Goal: Task Accomplishment & Management: Manage account settings

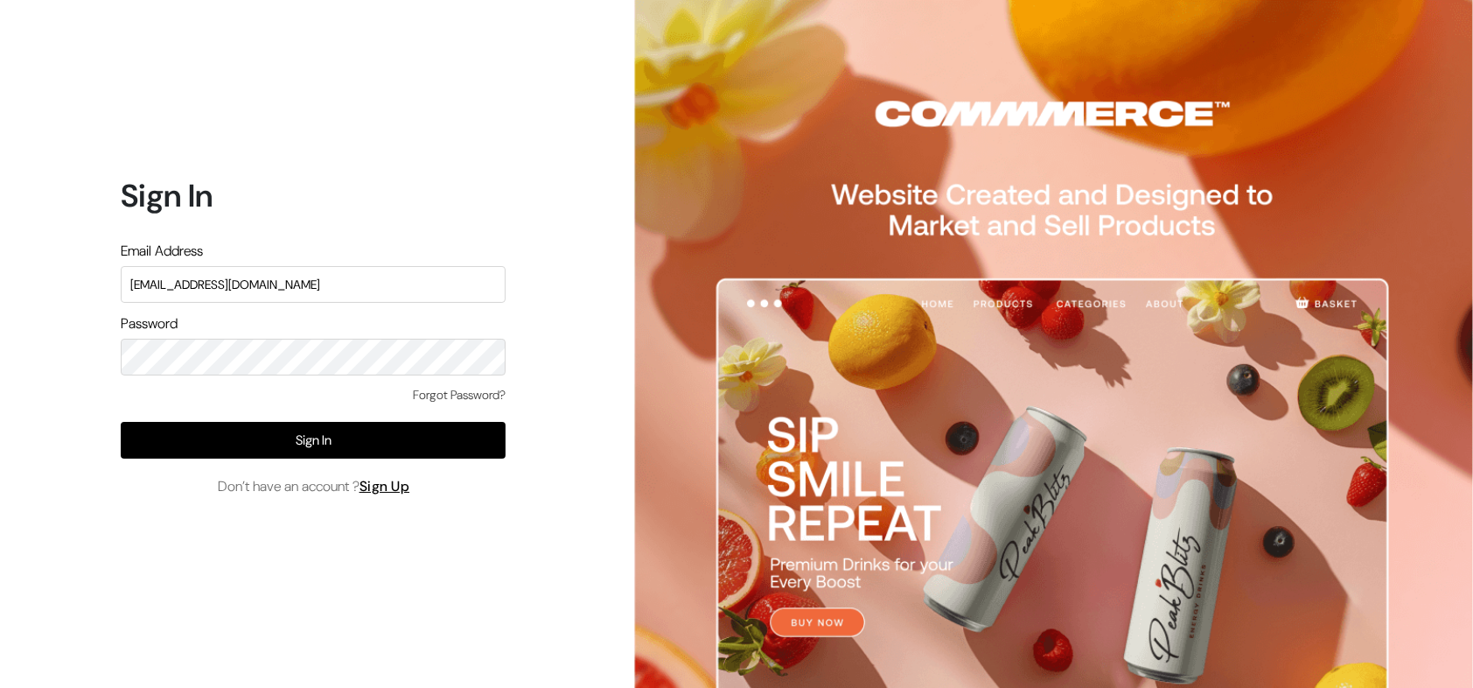
type input "[EMAIL_ADDRESS][DOMAIN_NAME]"
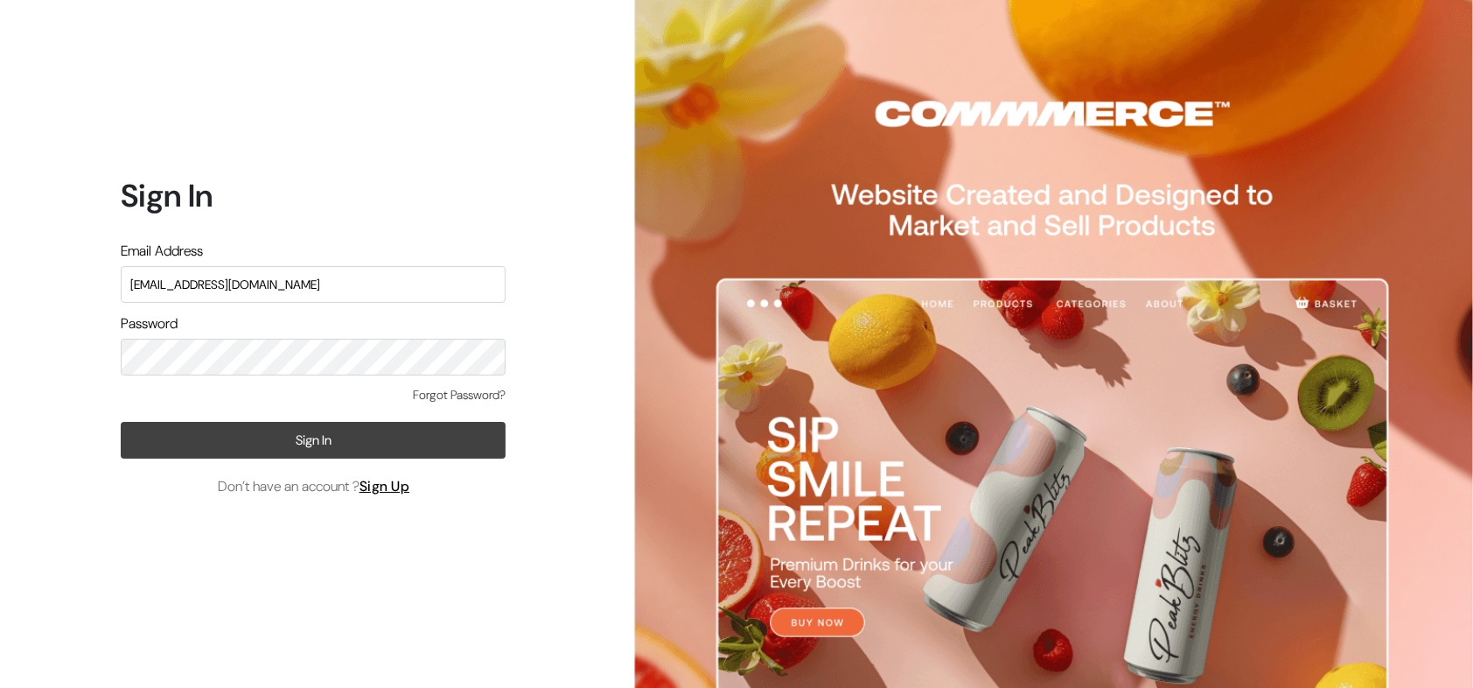
click at [324, 441] on button "Sign In" at bounding box center [313, 440] width 385 height 37
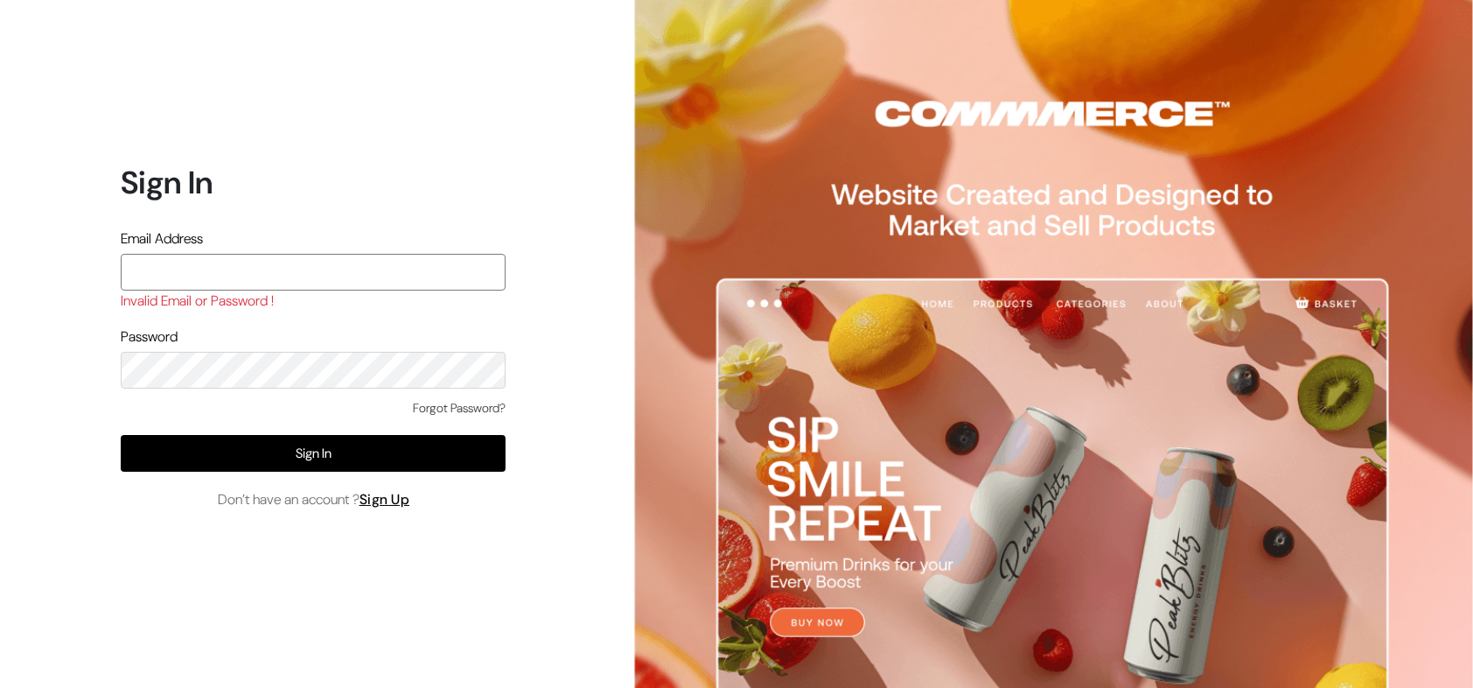
paste input "[EMAIL_ADDRESS][DOMAIN_NAME]"
type input "[EMAIL_ADDRESS][DOMAIN_NAME]"
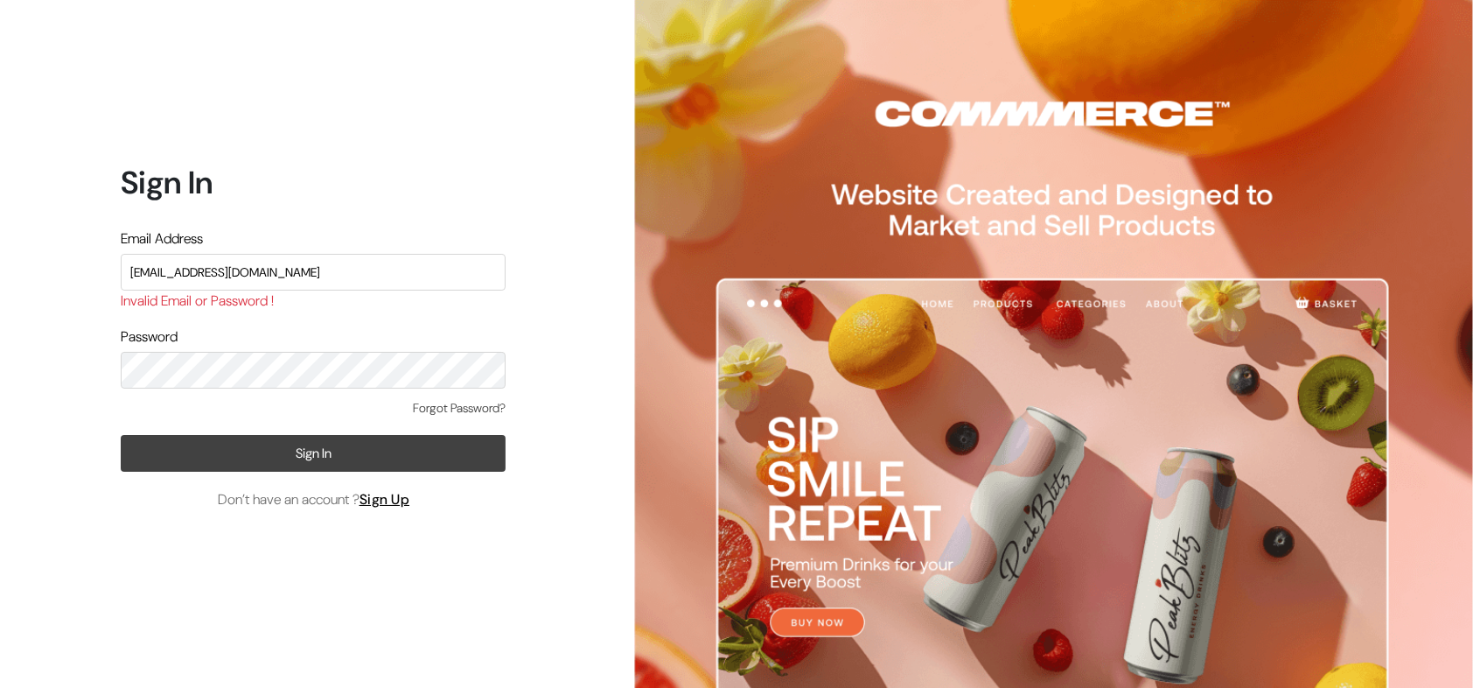
click at [310, 450] on button "Sign In" at bounding box center [313, 453] width 385 height 37
